Goal: Task Accomplishment & Management: Complete application form

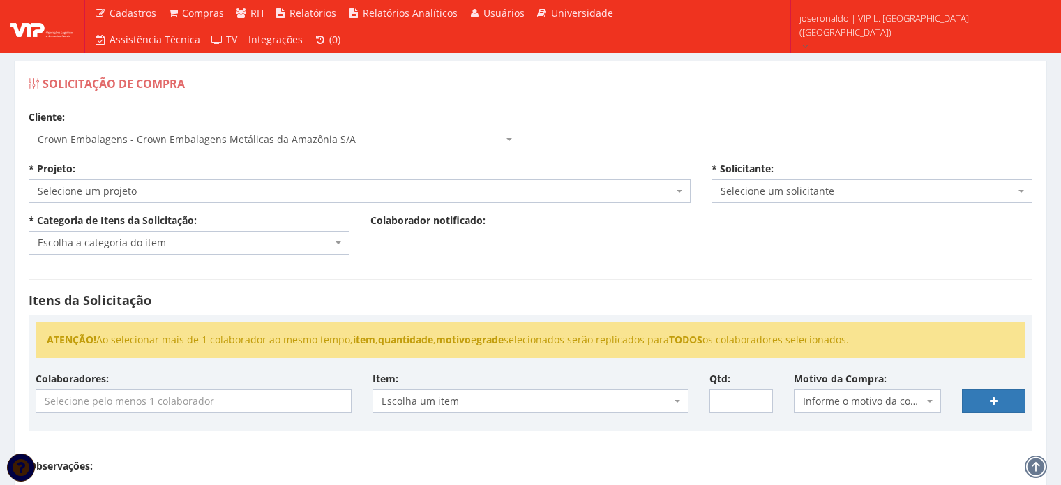
select select "23"
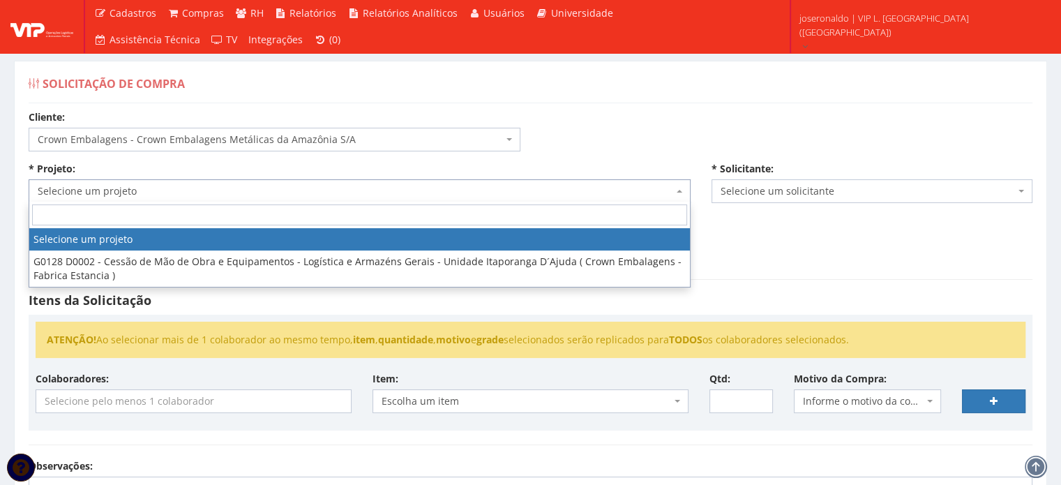
click at [148, 192] on span "Selecione um projeto" at bounding box center [355, 191] width 635 height 14
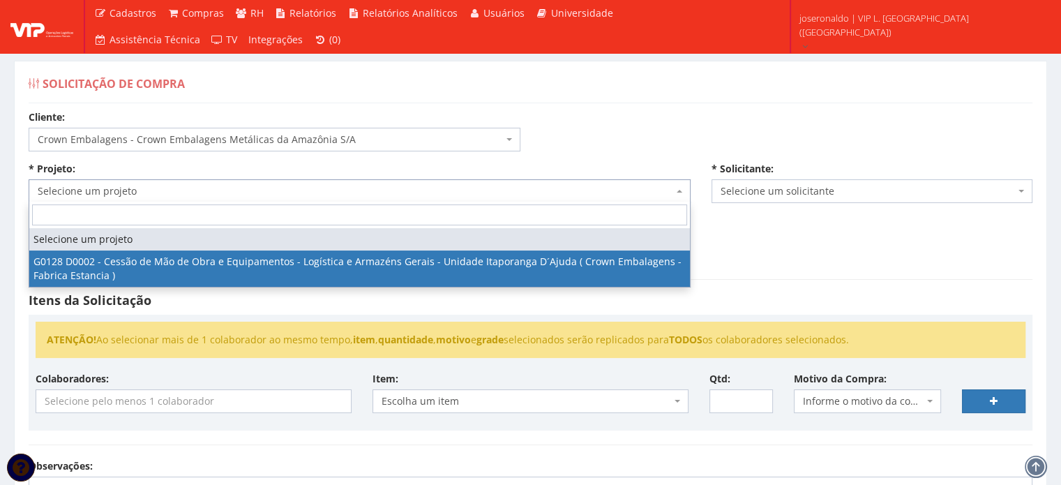
select select "128"
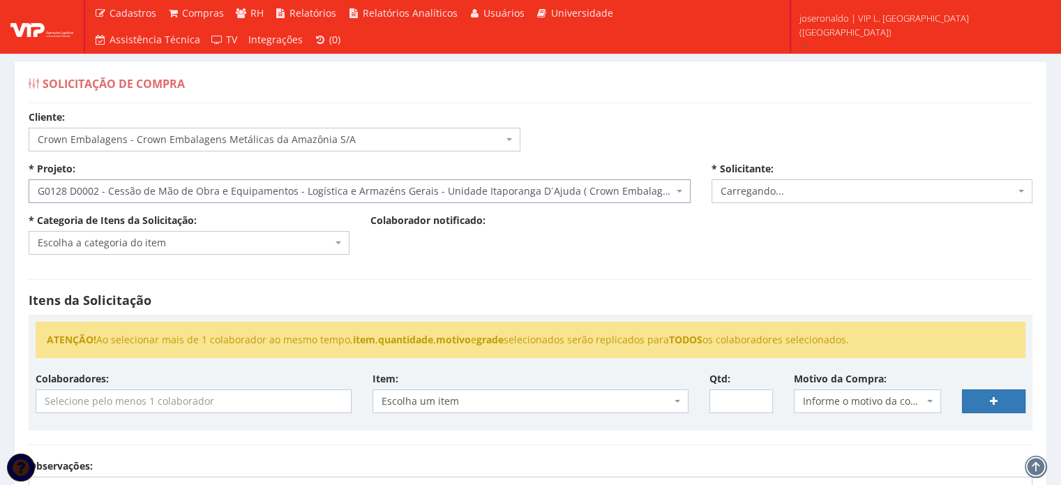
click at [100, 245] on span "Escolha a categoria do item" at bounding box center [185, 243] width 294 height 14
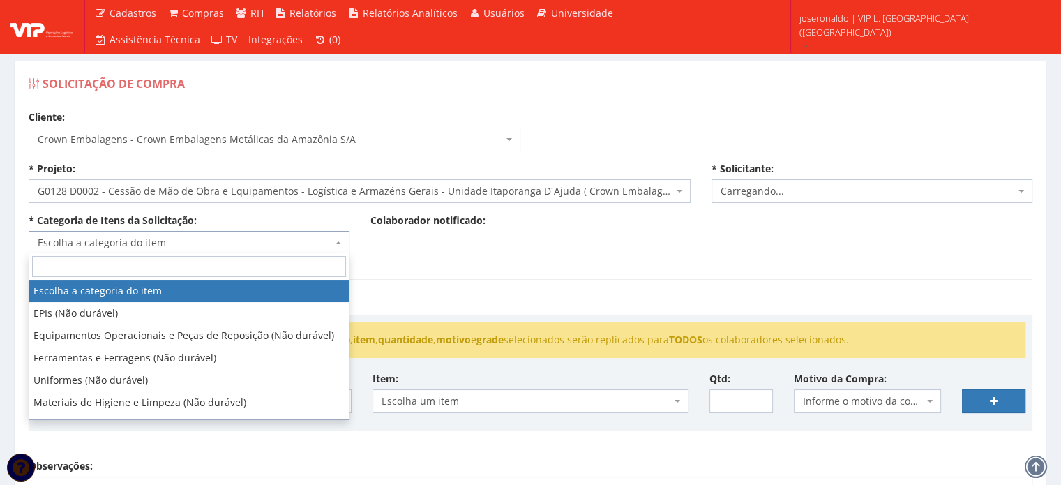
select select "1278"
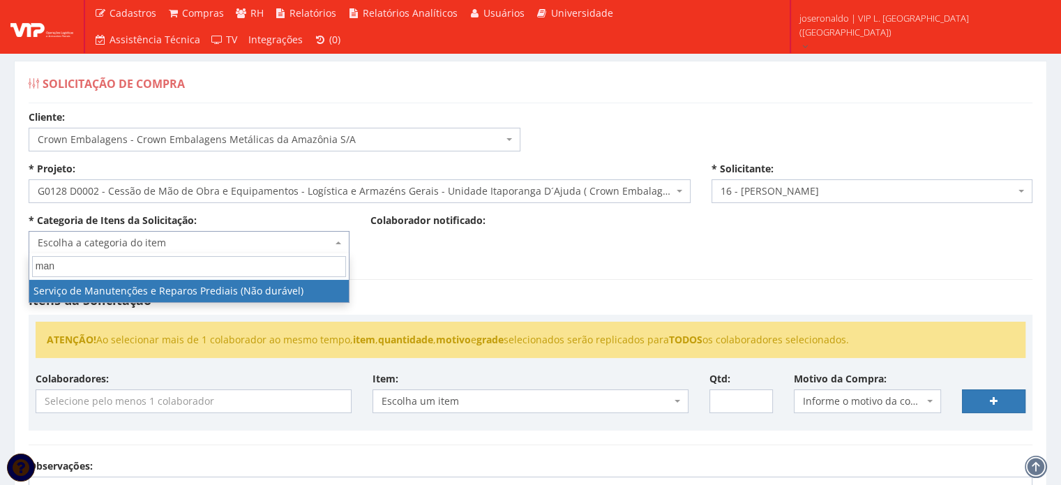
type input "man"
select select "29"
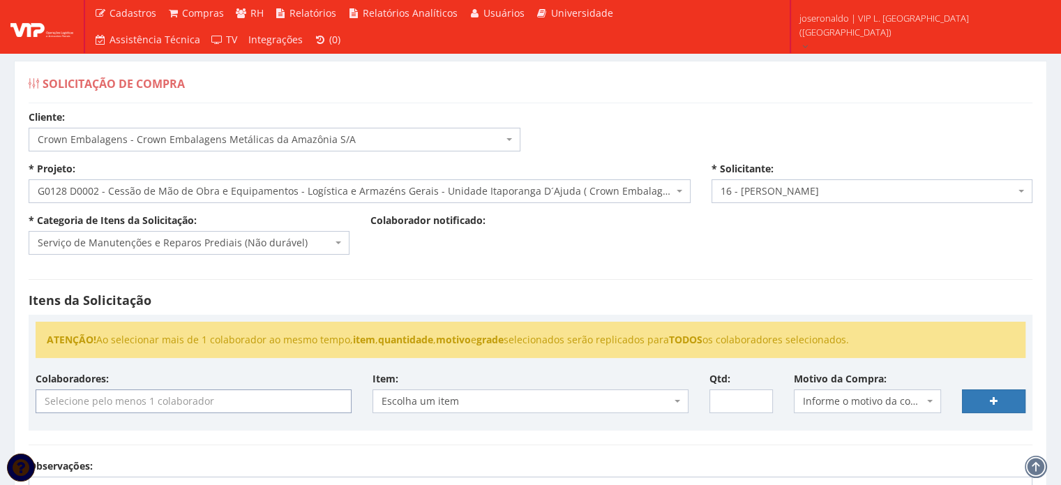
click at [225, 402] on input "search" at bounding box center [193, 401] width 315 height 22
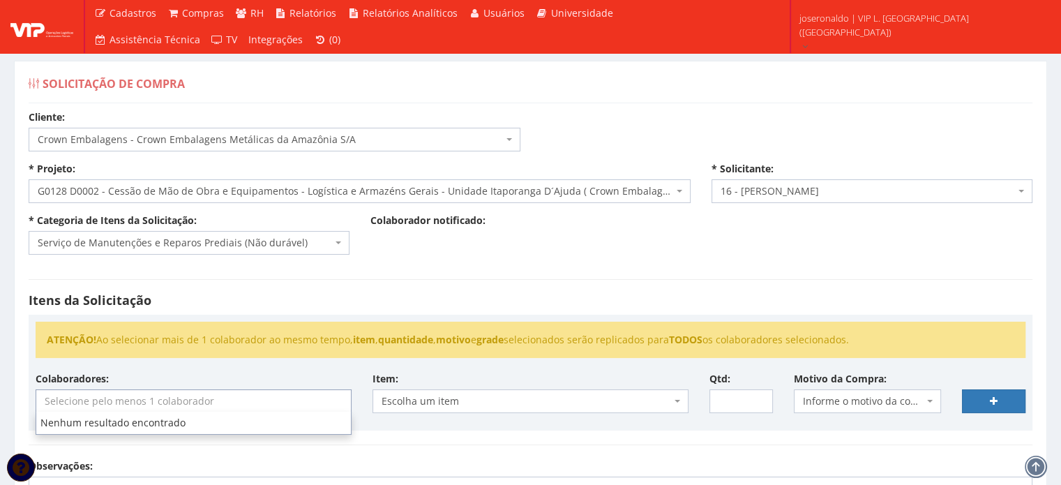
click at [225, 402] on input "search" at bounding box center [193, 401] width 315 height 22
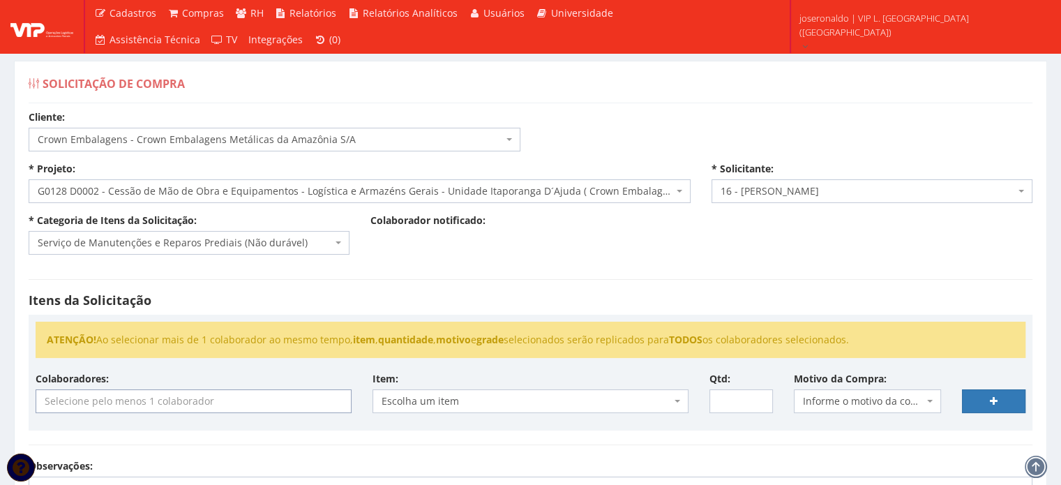
click at [226, 402] on input "search" at bounding box center [193, 401] width 315 height 22
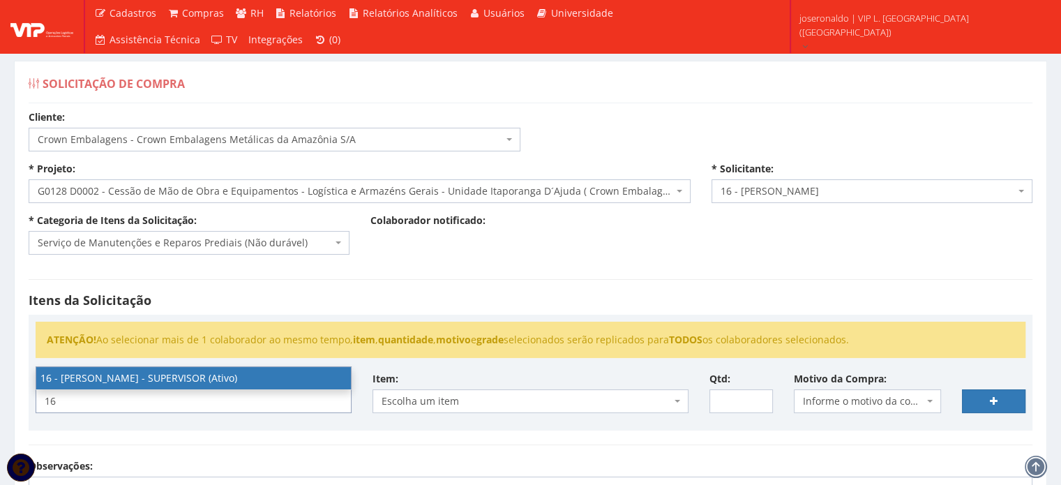
type input "16"
select select "1278"
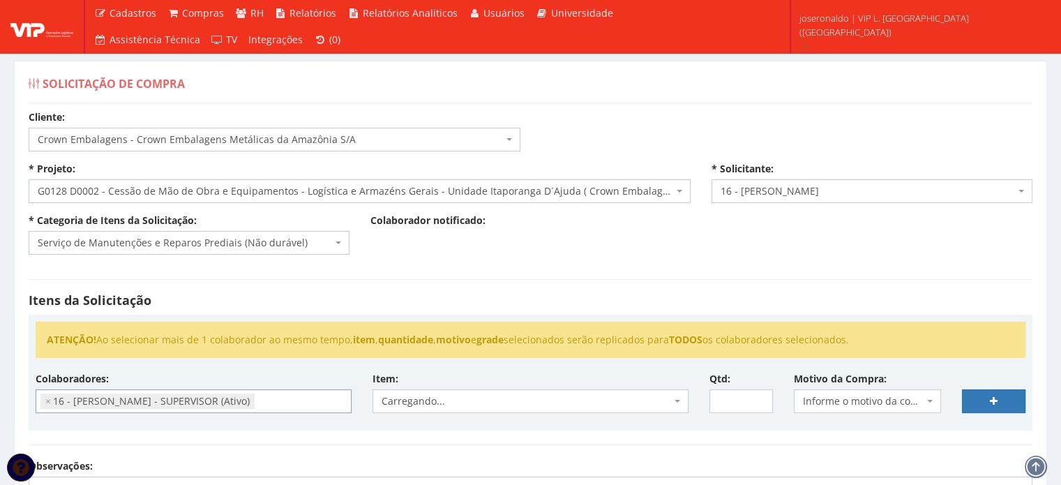
scroll to position [211, 0]
click at [625, 267] on div "Itens da Solicitação ATENÇÃO! Ao selecionar mais de 1 colaborador ao mesmo temp…" at bounding box center [530, 362] width 1025 height 194
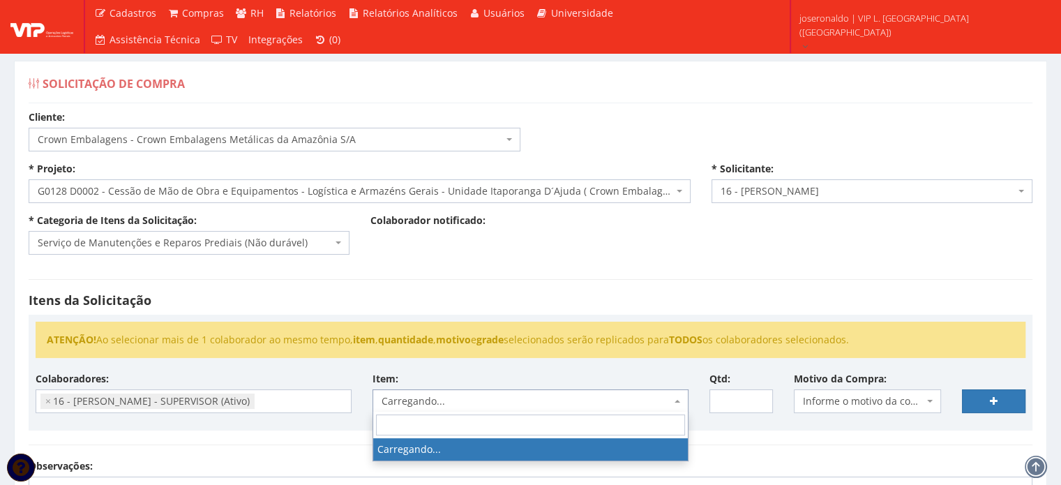
click at [631, 394] on span "Carregando..." at bounding box center [526, 401] width 289 height 14
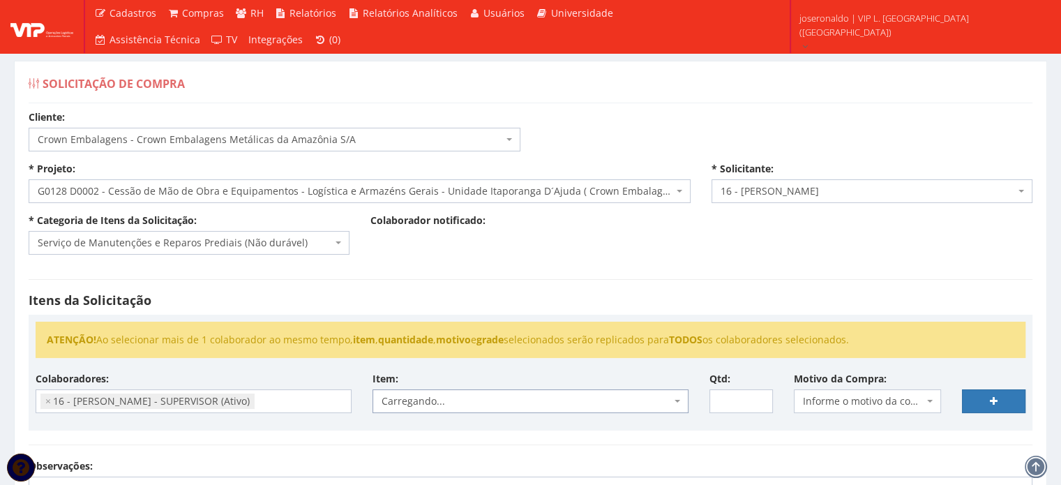
click at [631, 394] on span "Carregando..." at bounding box center [526, 401] width 289 height 14
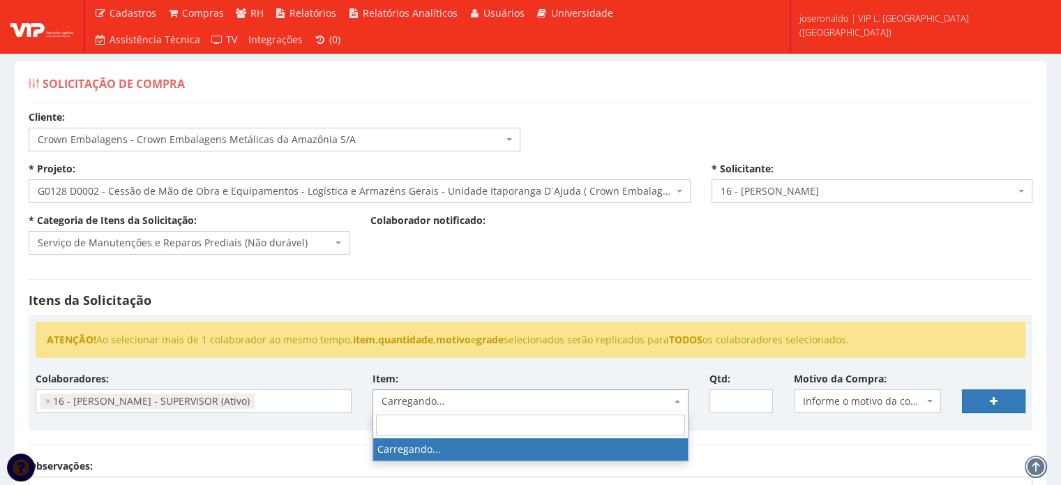
click at [631, 394] on span "Carregando..." at bounding box center [526, 401] width 289 height 14
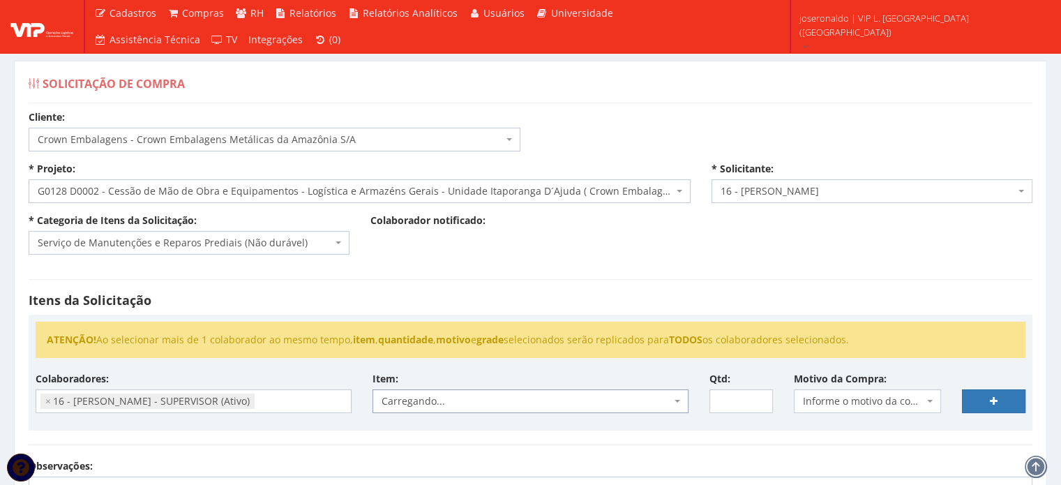
click at [631, 394] on span "Carregando..." at bounding box center [526, 401] width 289 height 14
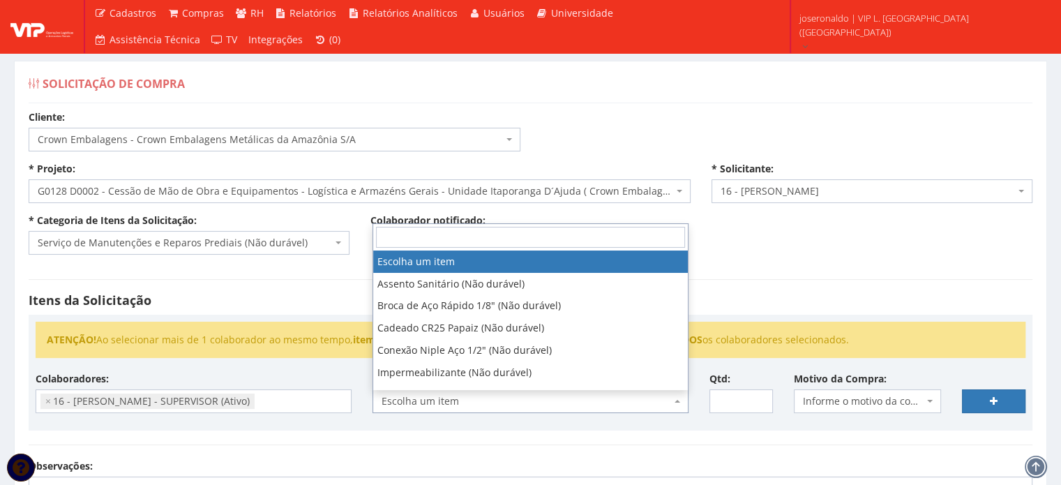
click at [631, 394] on span "Escolha um item" at bounding box center [526, 401] width 289 height 14
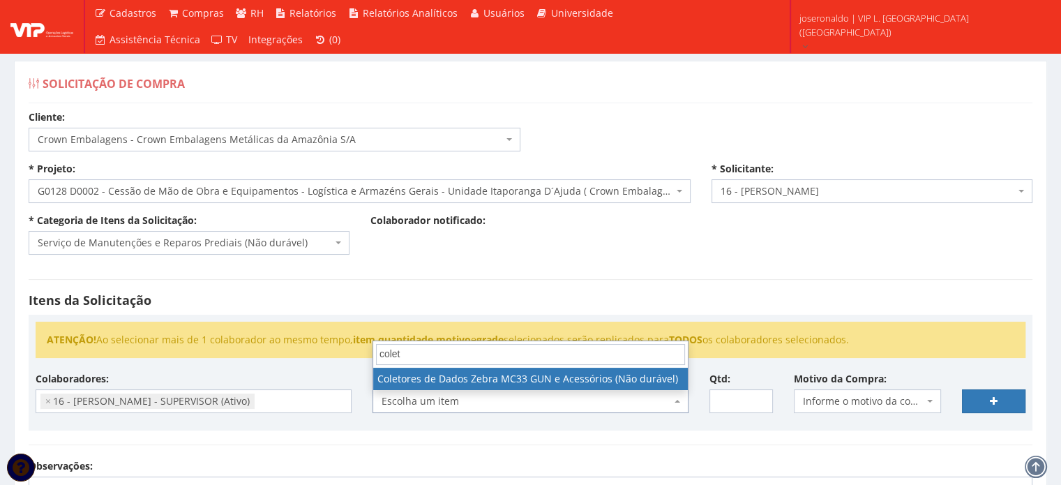
type input "colet"
select select "1386"
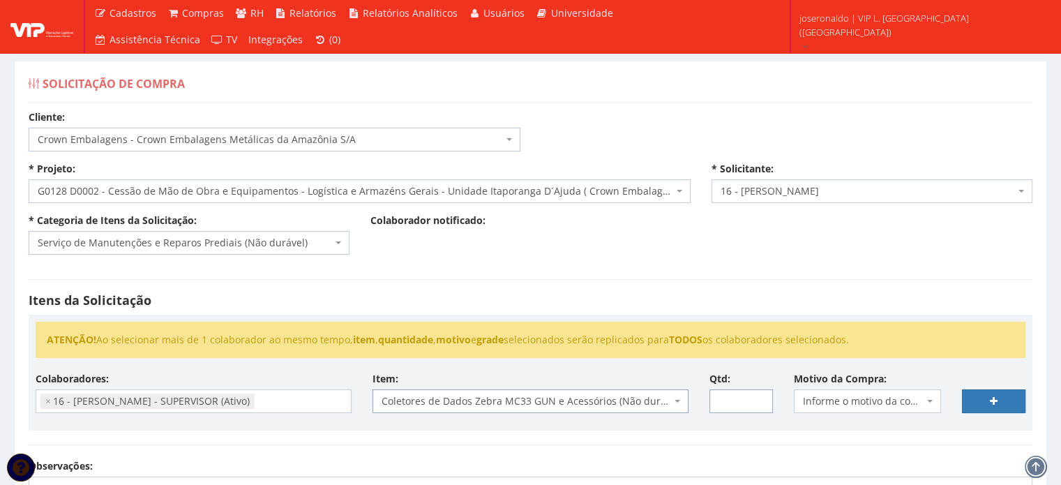
click at [728, 407] on input "Qtd:" at bounding box center [740, 401] width 63 height 24
type input "2"
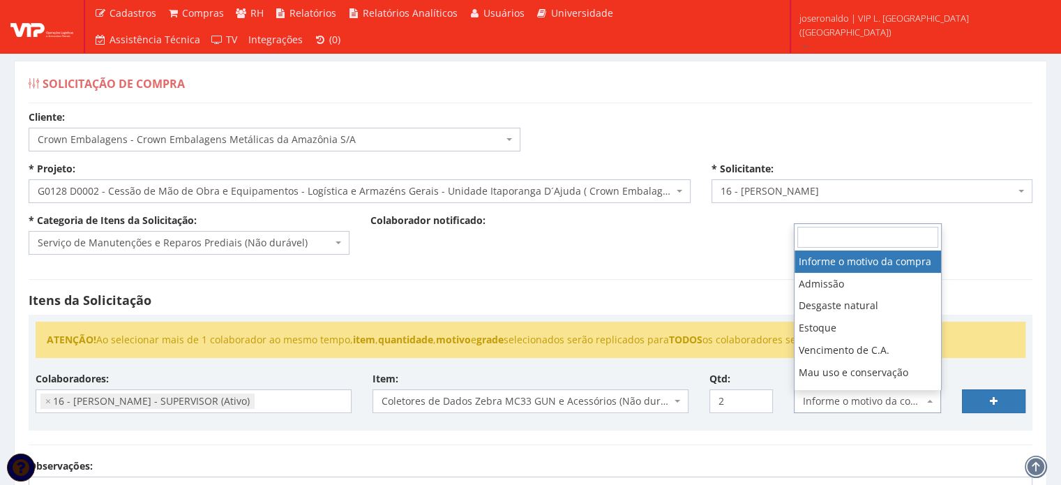
click at [861, 407] on span "Informe o motivo da compra" at bounding box center [868, 401] width 148 height 24
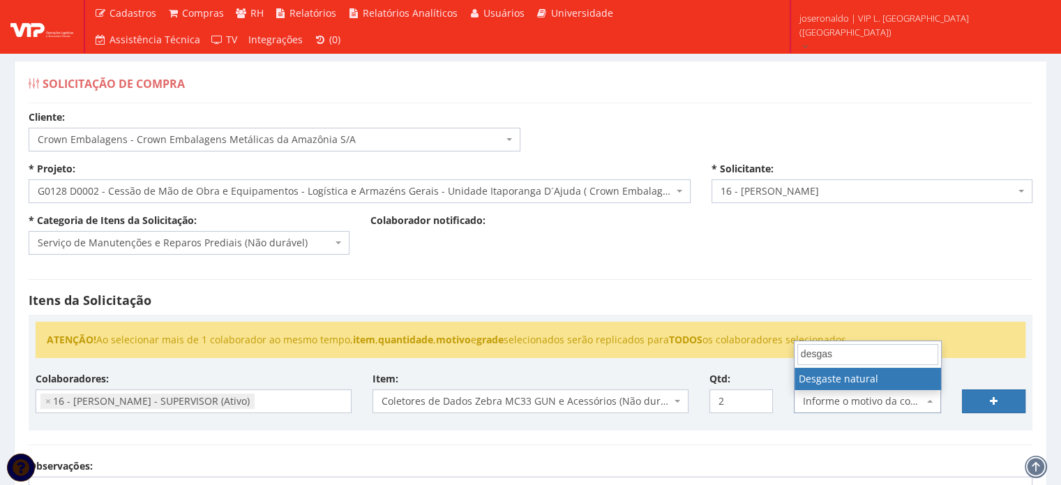
type input "desgas"
select select "2"
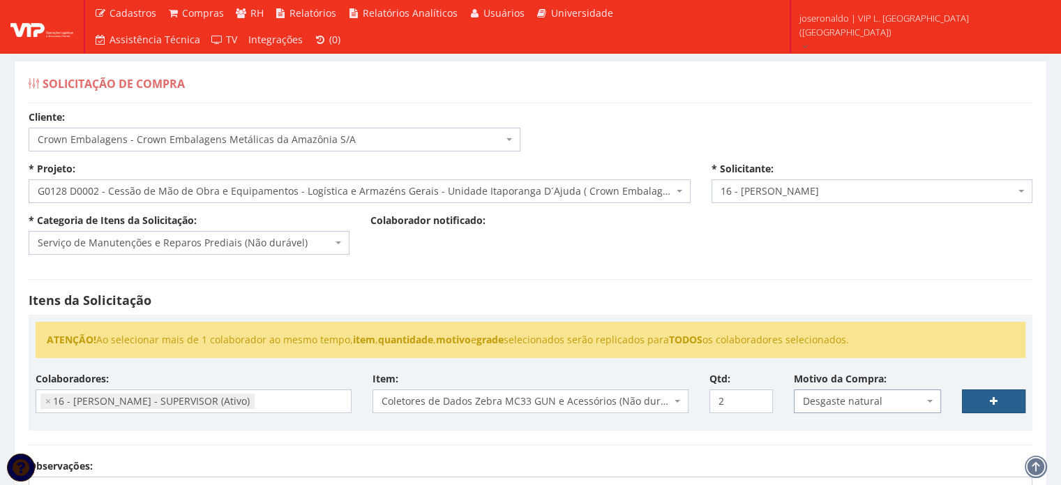
click at [982, 405] on link at bounding box center [993, 401] width 63 height 24
select select
type input "0"
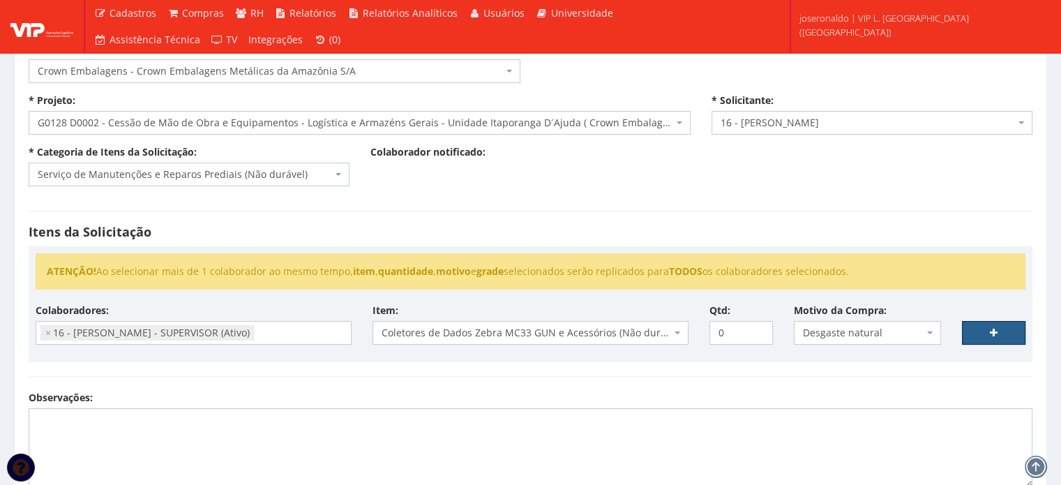
select select
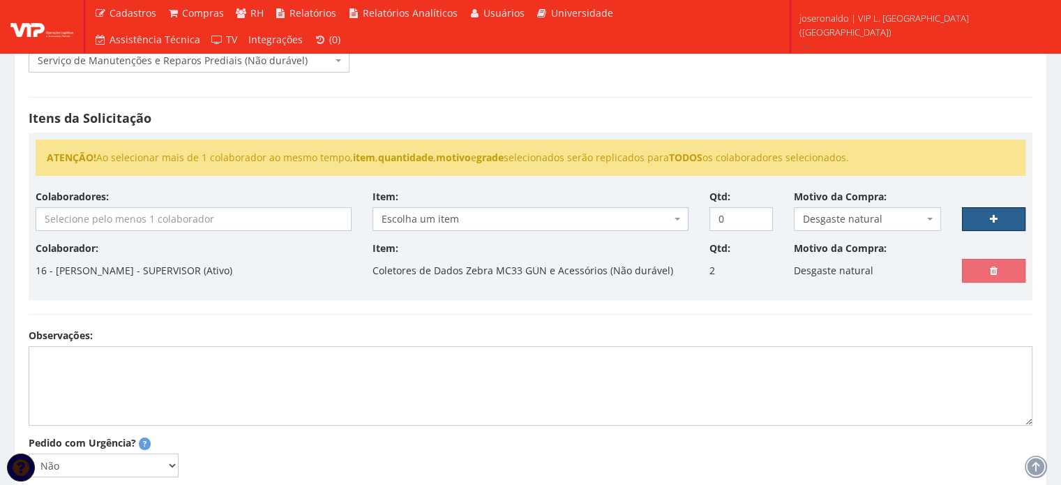
scroll to position [209, 0]
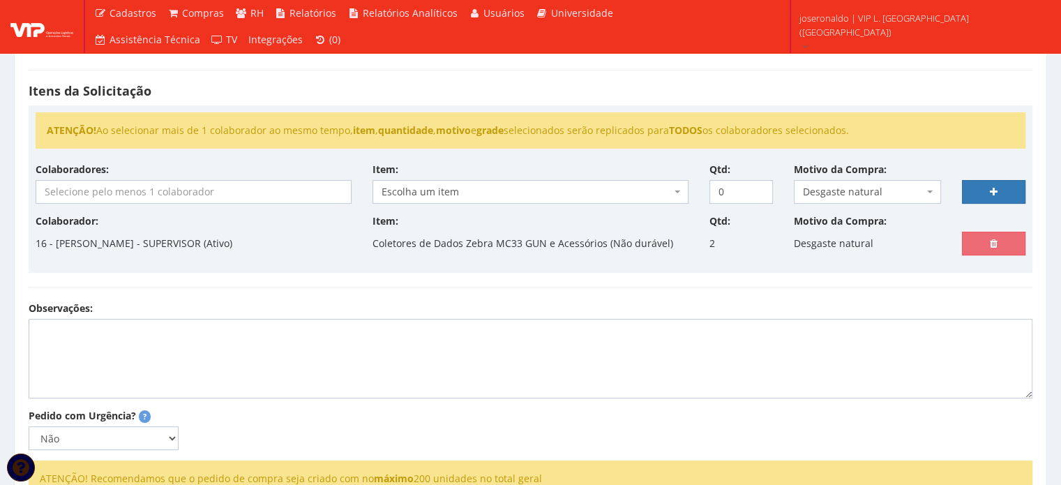
click at [322, 306] on div "Observações:" at bounding box center [530, 349] width 1025 height 97
click at [319, 319] on textarea "Observações:" at bounding box center [531, 359] width 1004 height 80
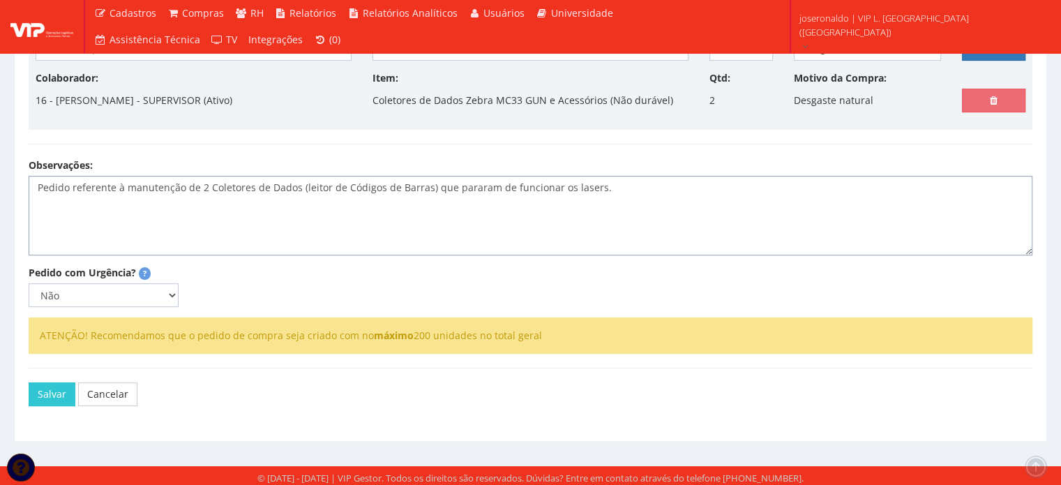
scroll to position [354, 0]
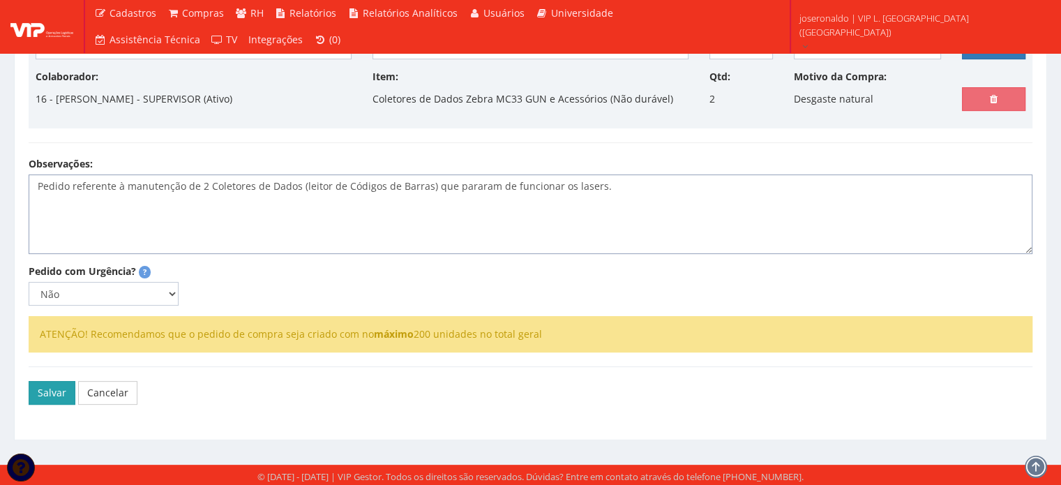
type textarea "Pedido referente à manutenção de 2 Coletores de Dados (leitor de Códigos de Bar…"
click at [58, 391] on button "Salvar" at bounding box center [52, 393] width 47 height 24
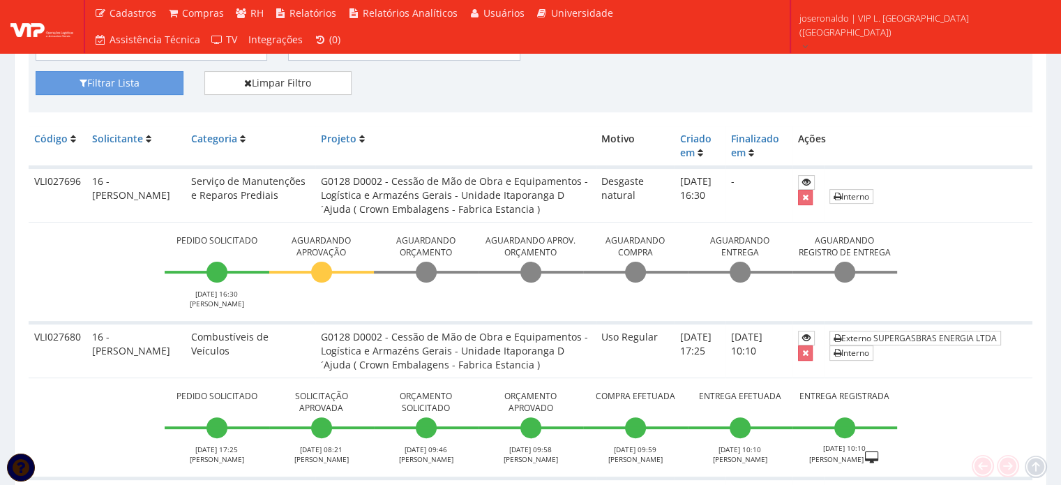
scroll to position [349, 0]
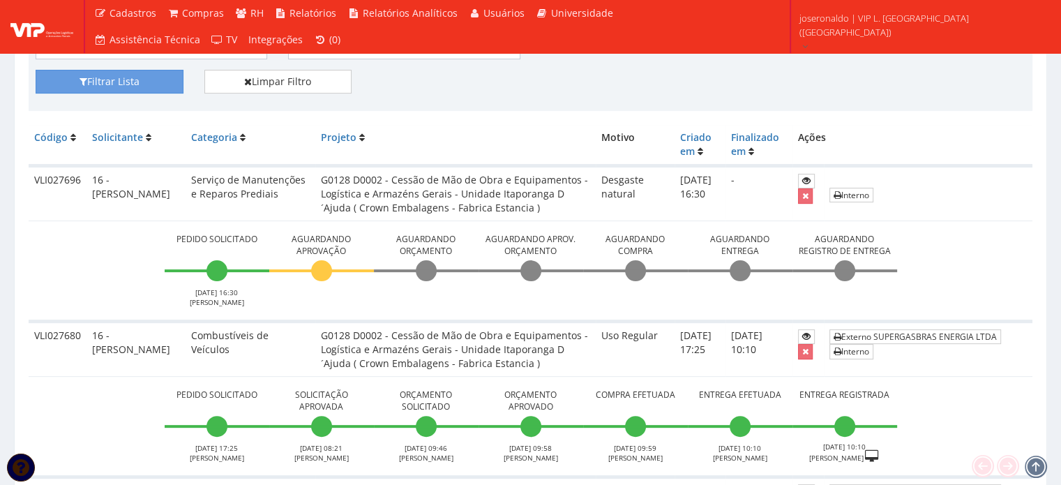
click at [45, 180] on td "VLI027696" at bounding box center [58, 193] width 58 height 55
copy td "VLI027696"
click at [653, 71] on div "Filtrar Lista Limpar Filtro" at bounding box center [530, 87] width 1011 height 34
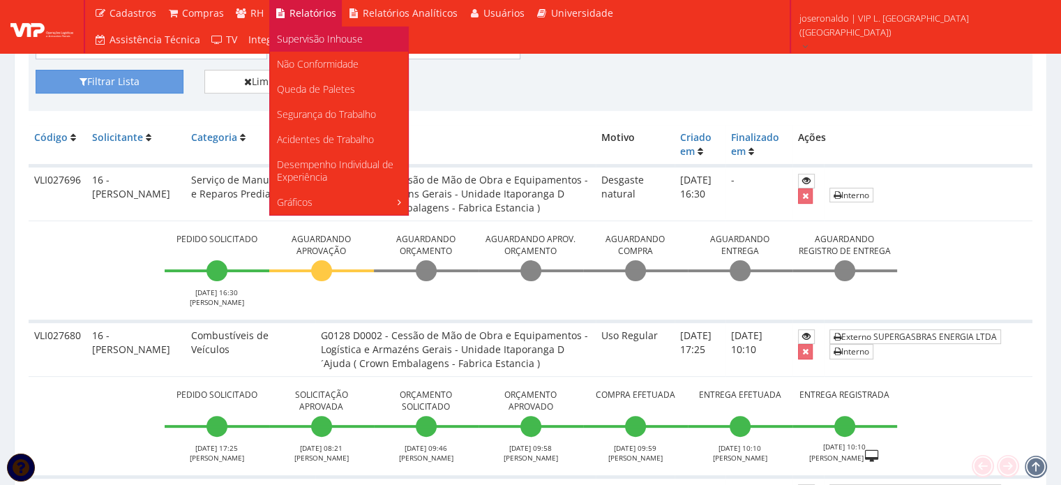
click at [315, 40] on span "Supervisão Inhouse" at bounding box center [320, 38] width 86 height 13
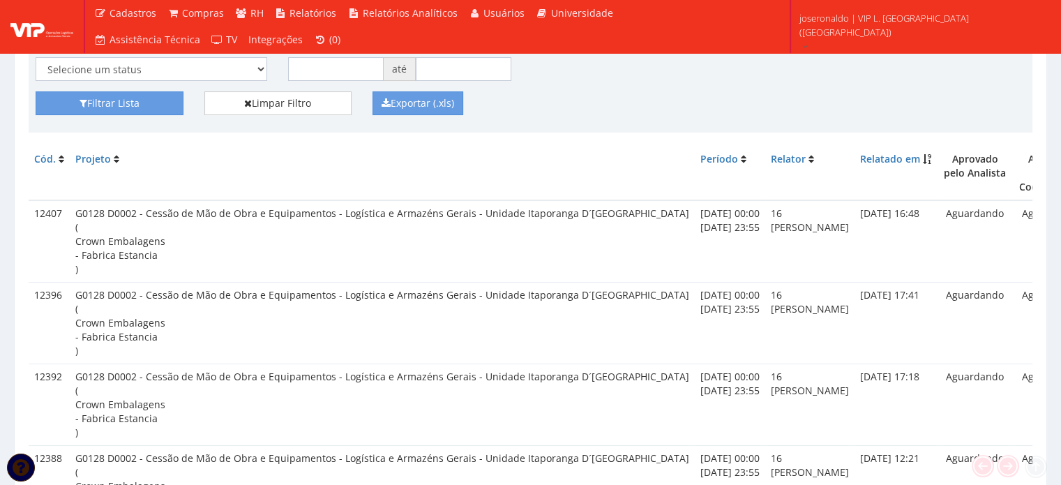
scroll to position [139, 0]
click at [1000, 465] on icon at bounding box center [1008, 466] width 20 height 20
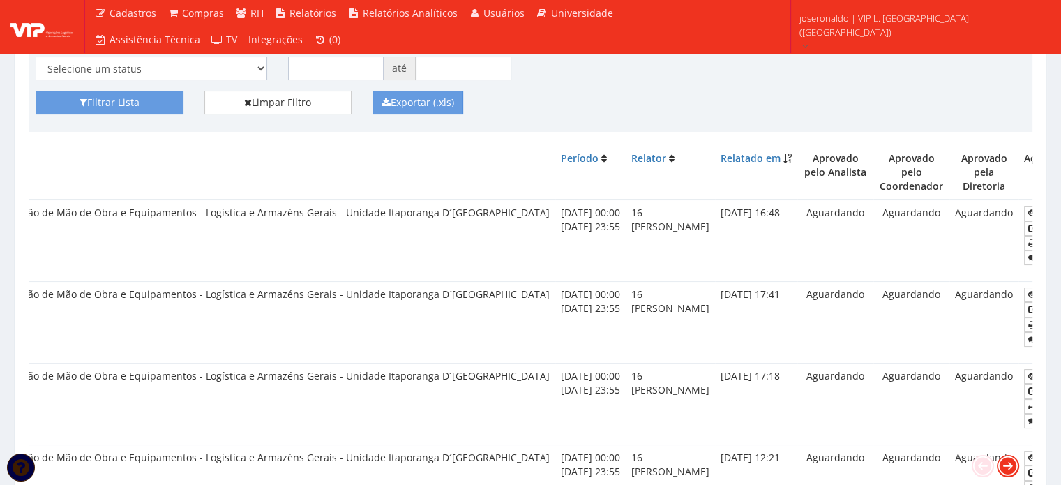
click at [1000, 465] on icon at bounding box center [1008, 466] width 20 height 20
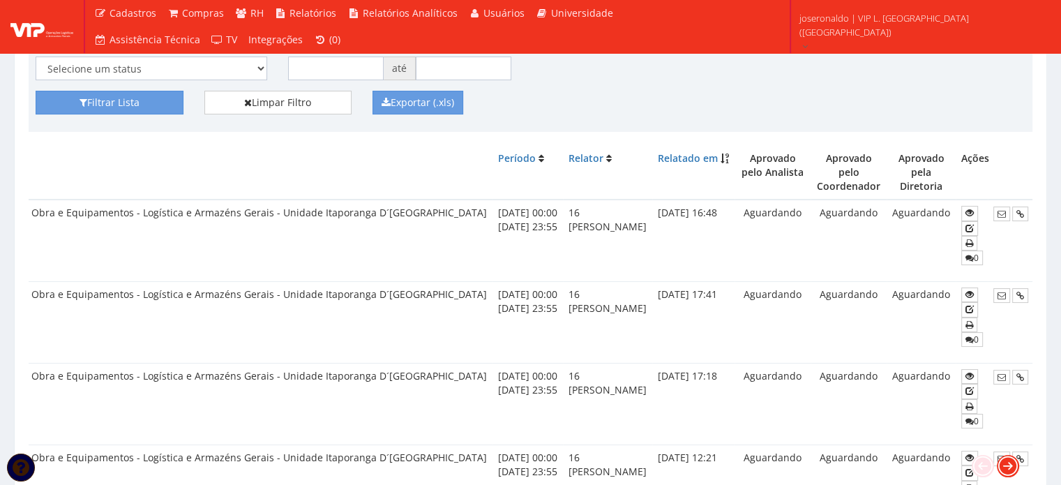
click at [1000, 465] on icon at bounding box center [1008, 466] width 20 height 20
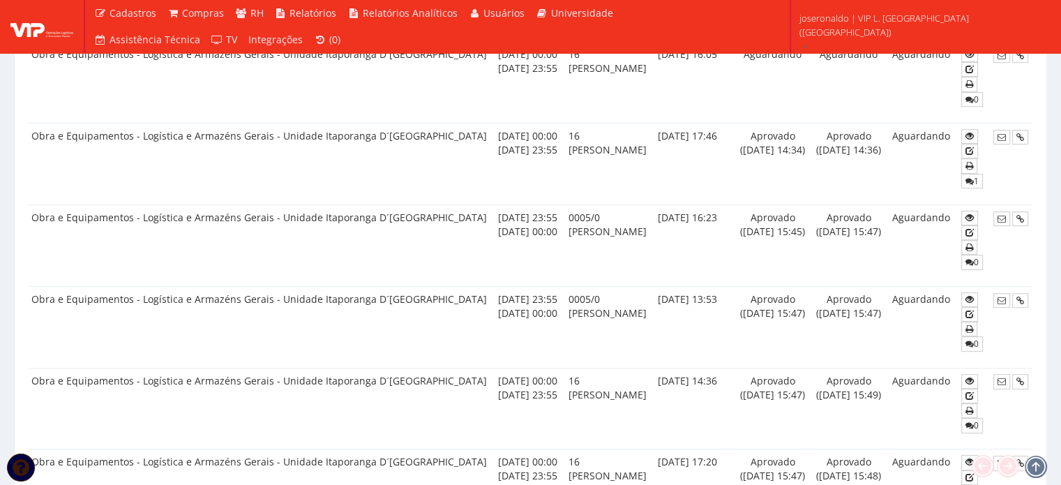
scroll to position [697, 0]
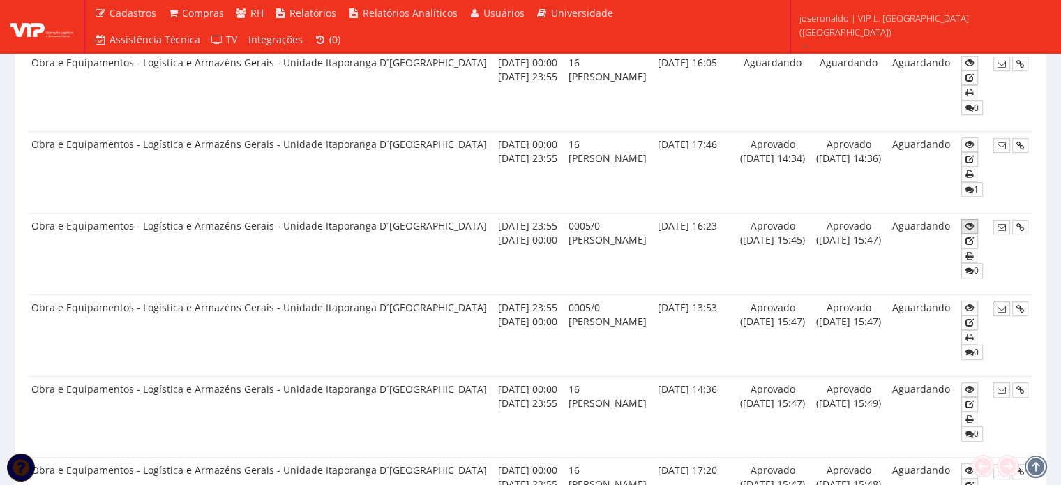
click at [972, 225] on link at bounding box center [969, 226] width 17 height 15
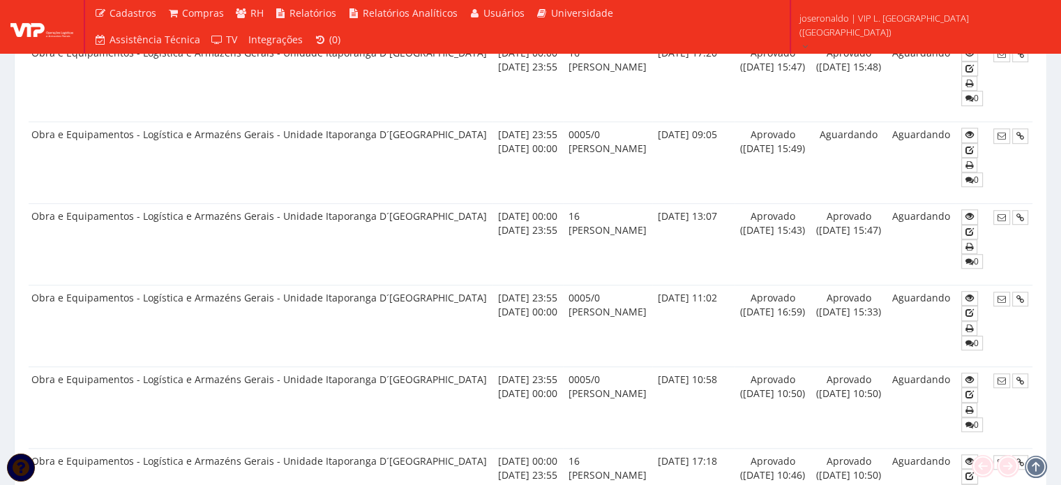
scroll to position [1116, 0]
click at [965, 295] on icon at bounding box center [969, 297] width 8 height 10
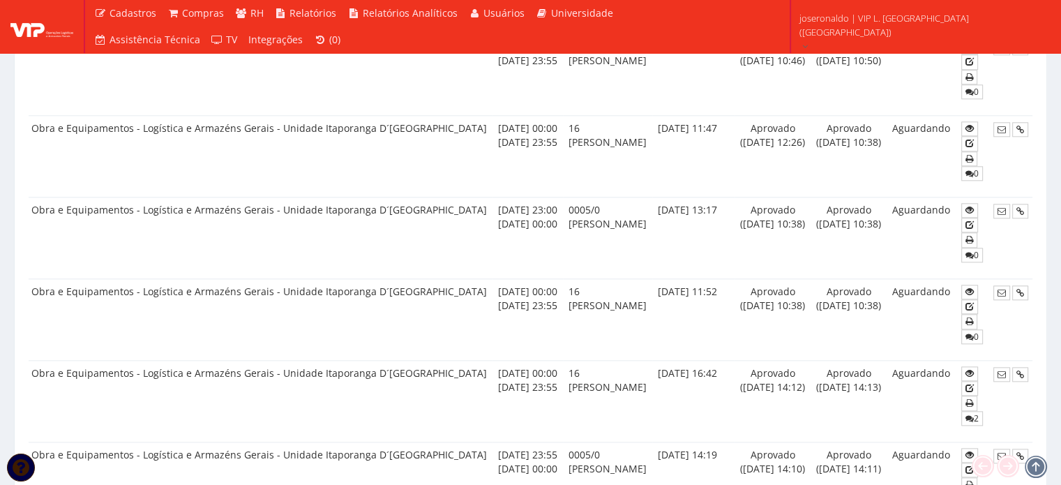
scroll to position [1534, 0]
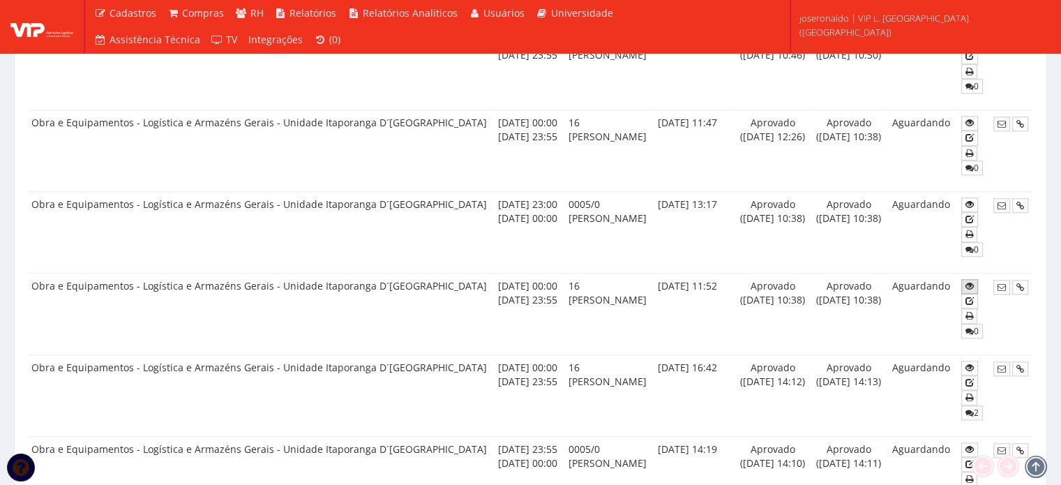
click at [968, 281] on icon at bounding box center [969, 286] width 8 height 10
click at [974, 405] on link "2" at bounding box center [972, 412] width 22 height 15
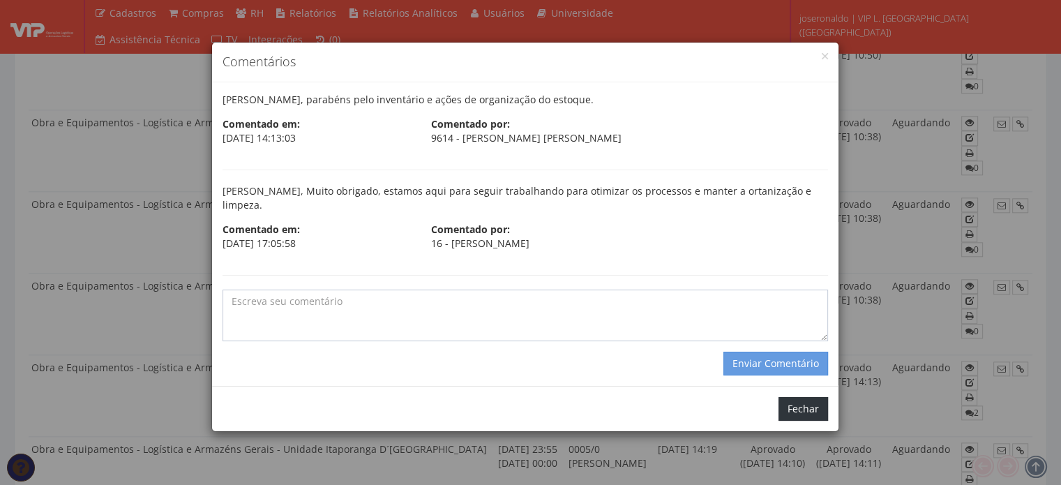
click at [795, 397] on button "Fechar" at bounding box center [803, 409] width 50 height 24
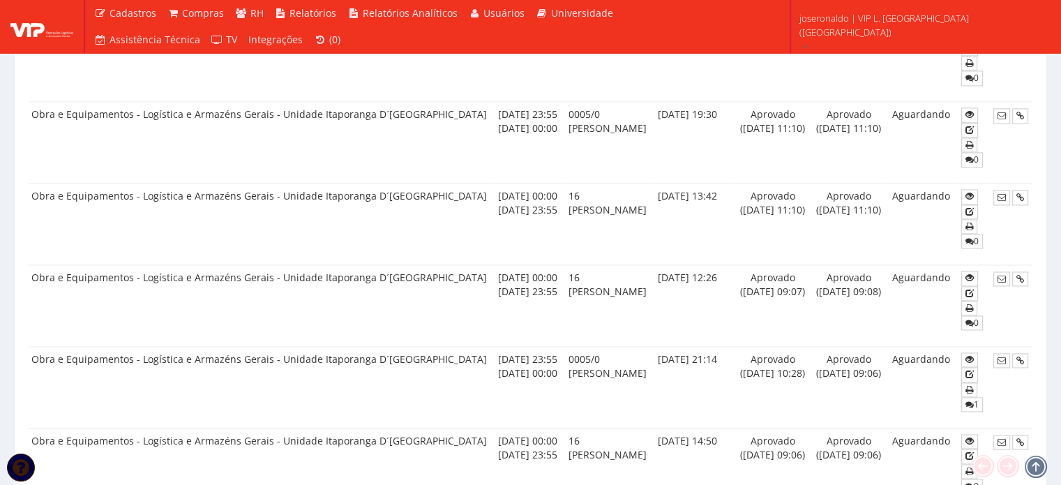
scroll to position [2092, 0]
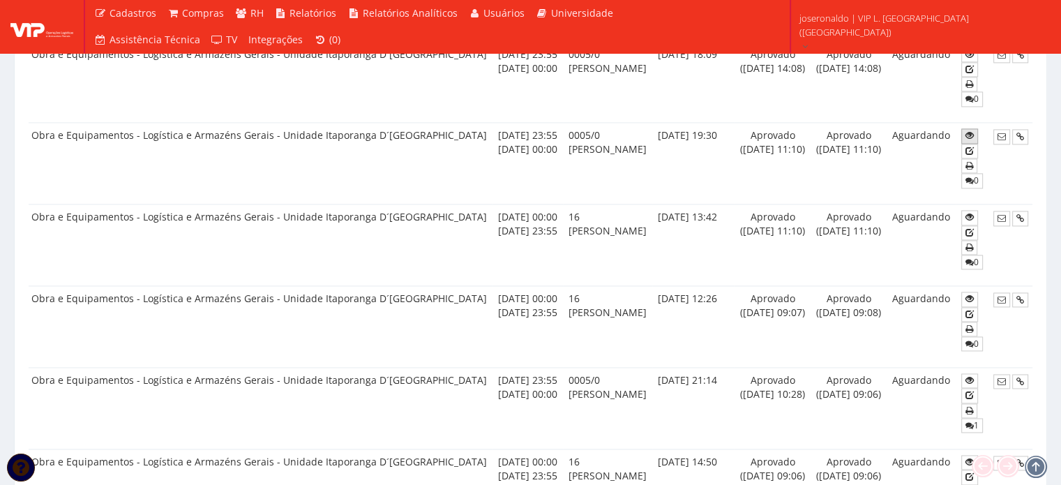
click at [971, 130] on icon at bounding box center [969, 135] width 8 height 10
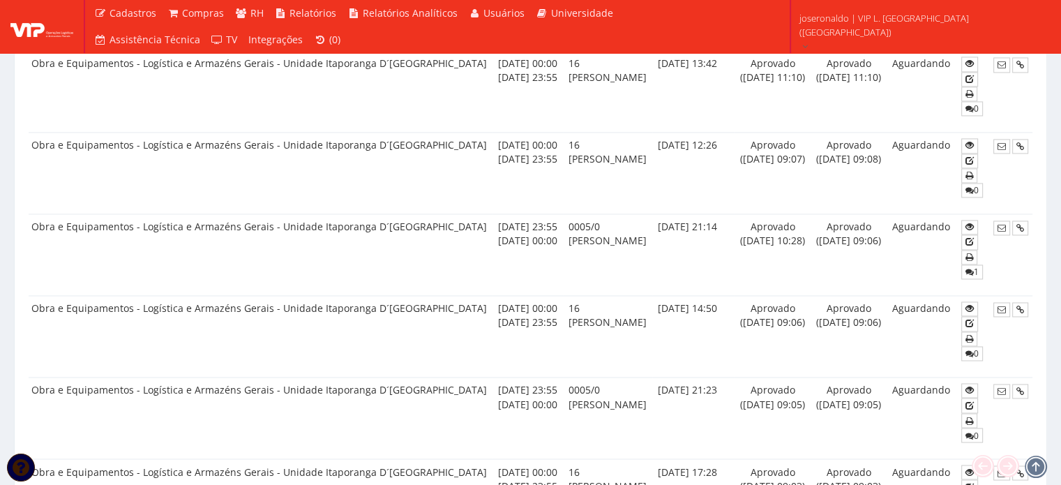
scroll to position [2416, 0]
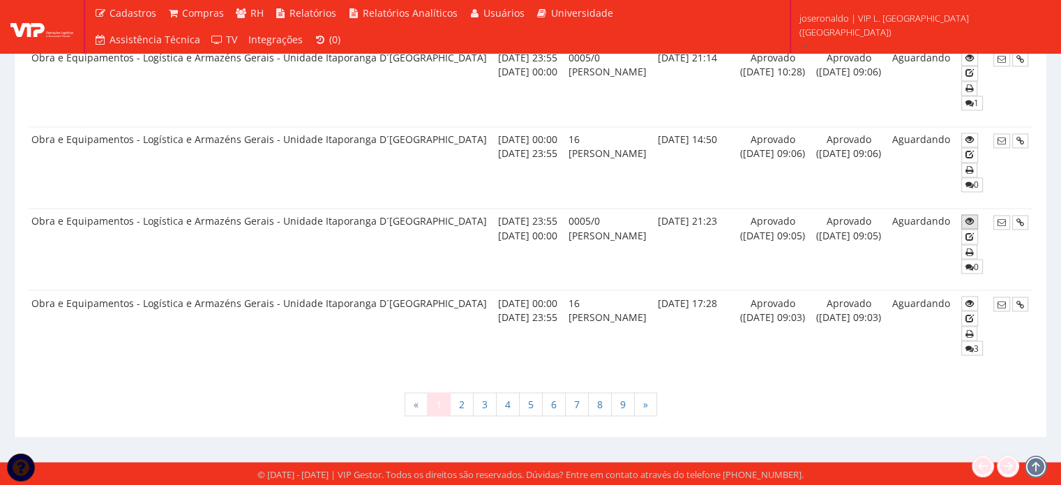
click at [962, 214] on link at bounding box center [969, 221] width 17 height 15
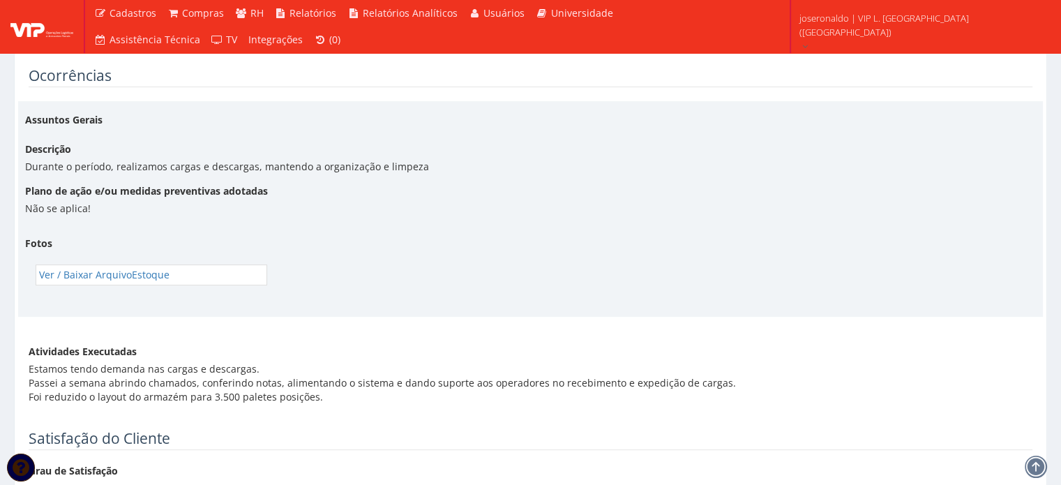
scroll to position [382, 0]
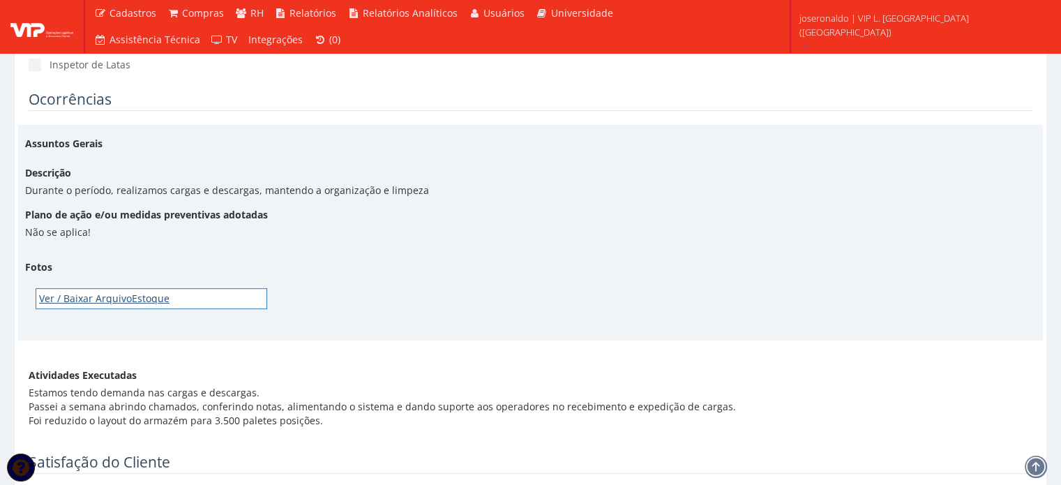
click at [89, 296] on link "Ver / Baixar Arquivo Estoque" at bounding box center [152, 298] width 232 height 21
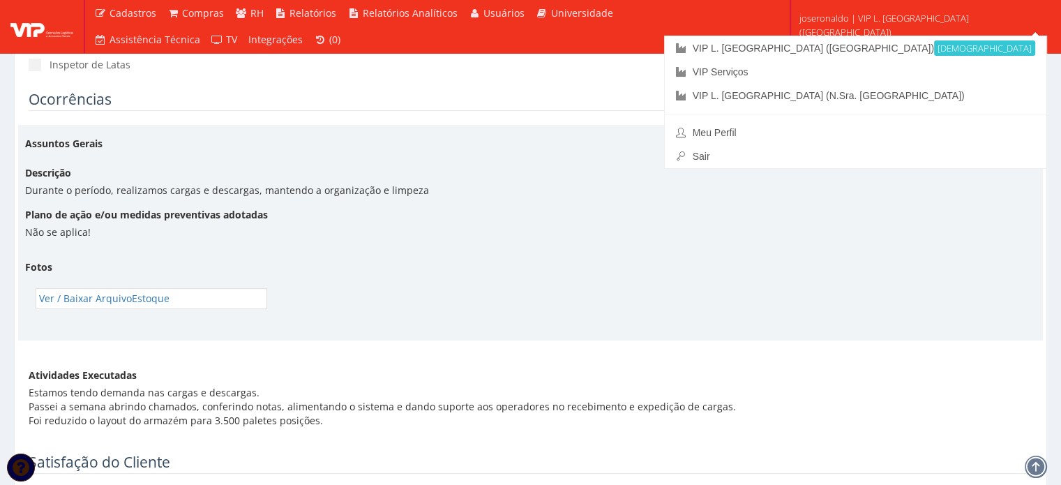
click at [644, 147] on div "Assuntos Gerais" at bounding box center [531, 144] width 1032 height 24
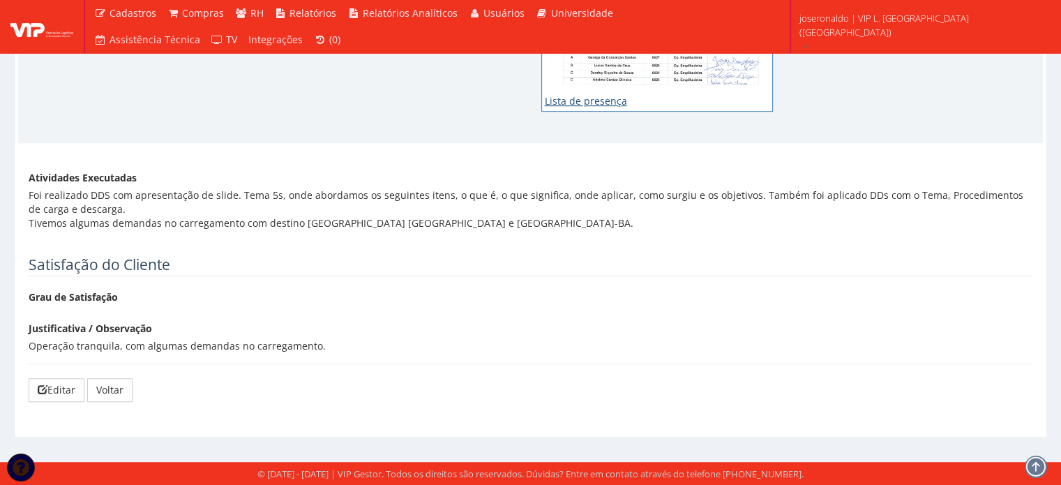
scroll to position [882, 0]
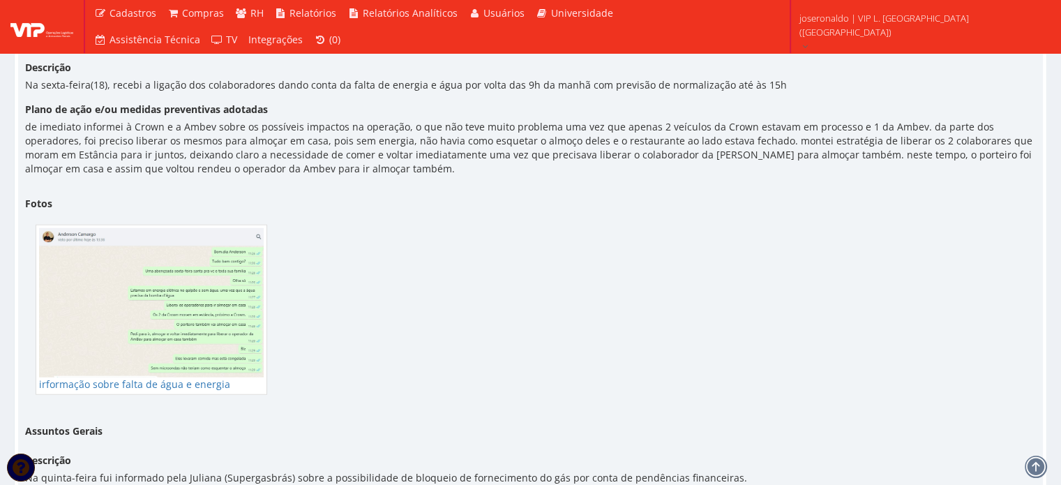
scroll to position [3557, 0]
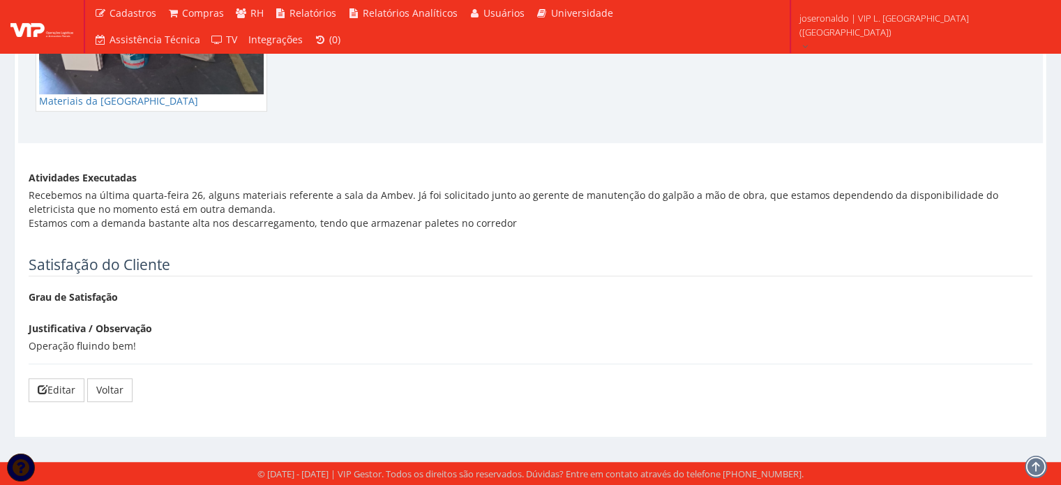
scroll to position [918, 0]
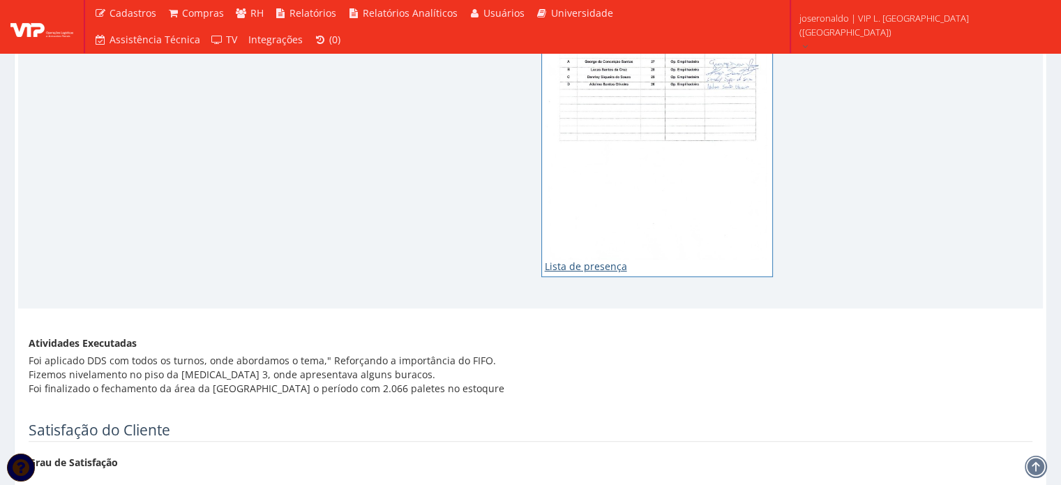
scroll to position [914, 0]
